Goal: Transaction & Acquisition: Obtain resource

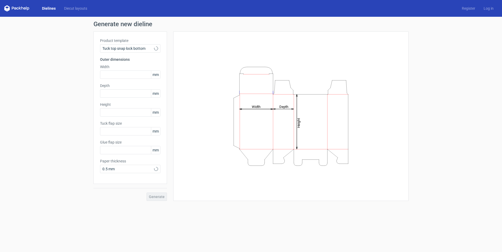
type input "15"
type input "10"
click at [137, 44] on div "Product template Tuck top snap lock bottom" at bounding box center [130, 45] width 60 height 15
click at [137, 47] on span "Tuck top snap lock bottom" at bounding box center [128, 48] width 52 height 5
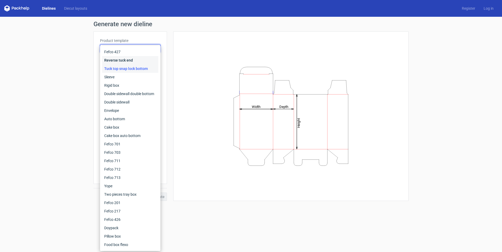
click at [131, 60] on div "Reverse tuck end" at bounding box center [130, 60] width 56 height 8
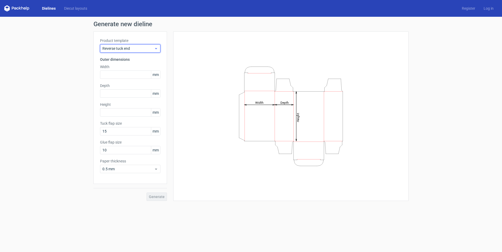
click at [134, 47] on span "Reverse tuck end" at bounding box center [128, 48] width 52 height 5
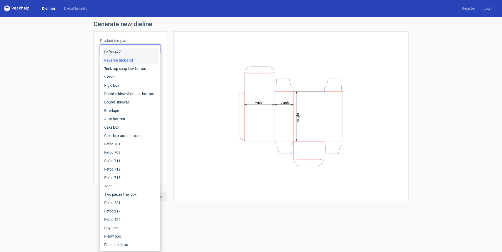
click at [127, 52] on div "Fefco 427" at bounding box center [130, 52] width 56 height 8
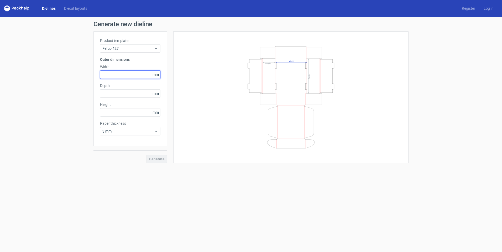
click at [114, 74] on input "text" at bounding box center [130, 75] width 60 height 8
type input "400"
click at [114, 94] on input "text" at bounding box center [130, 93] width 60 height 8
type input "200"
click at [113, 110] on input "text" at bounding box center [130, 112] width 60 height 8
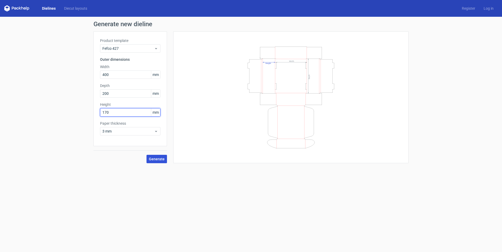
type input "170"
click at [162, 160] on span "Generate" at bounding box center [157, 159] width 16 height 4
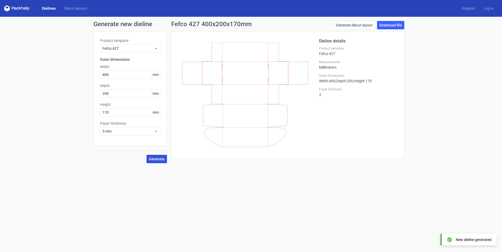
click at [162, 161] on span "Generate" at bounding box center [157, 159] width 16 height 4
drag, startPoint x: 396, startPoint y: 26, endPoint x: 399, endPoint y: 37, distance: 10.9
click at [396, 26] on link "Download file" at bounding box center [390, 25] width 27 height 8
